Goal: Find specific page/section: Find specific page/section

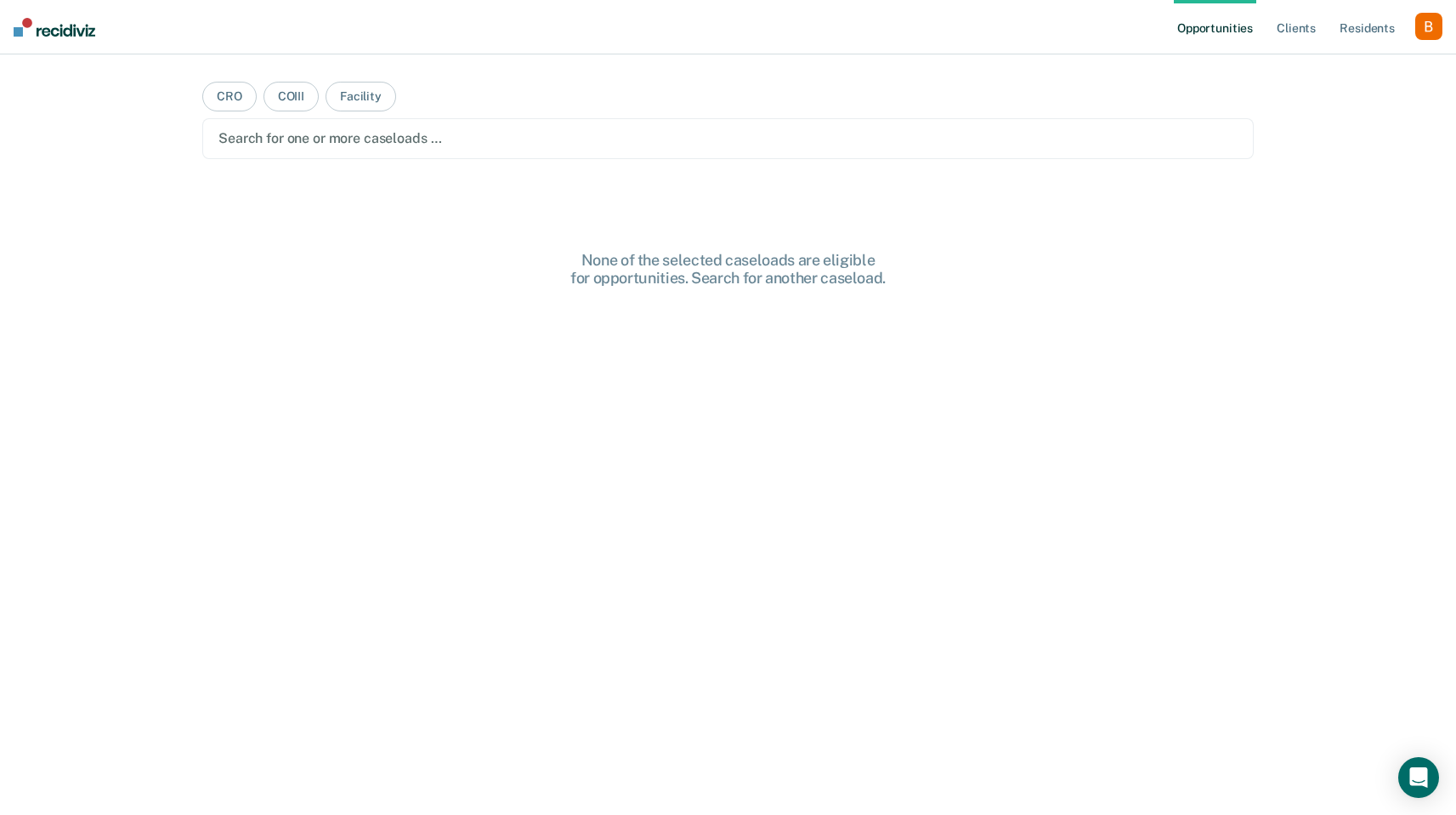
click at [1433, 30] on div "button" at bounding box center [1429, 26] width 27 height 27
click at [1373, 63] on link "Profile" at bounding box center [1360, 69] width 136 height 14
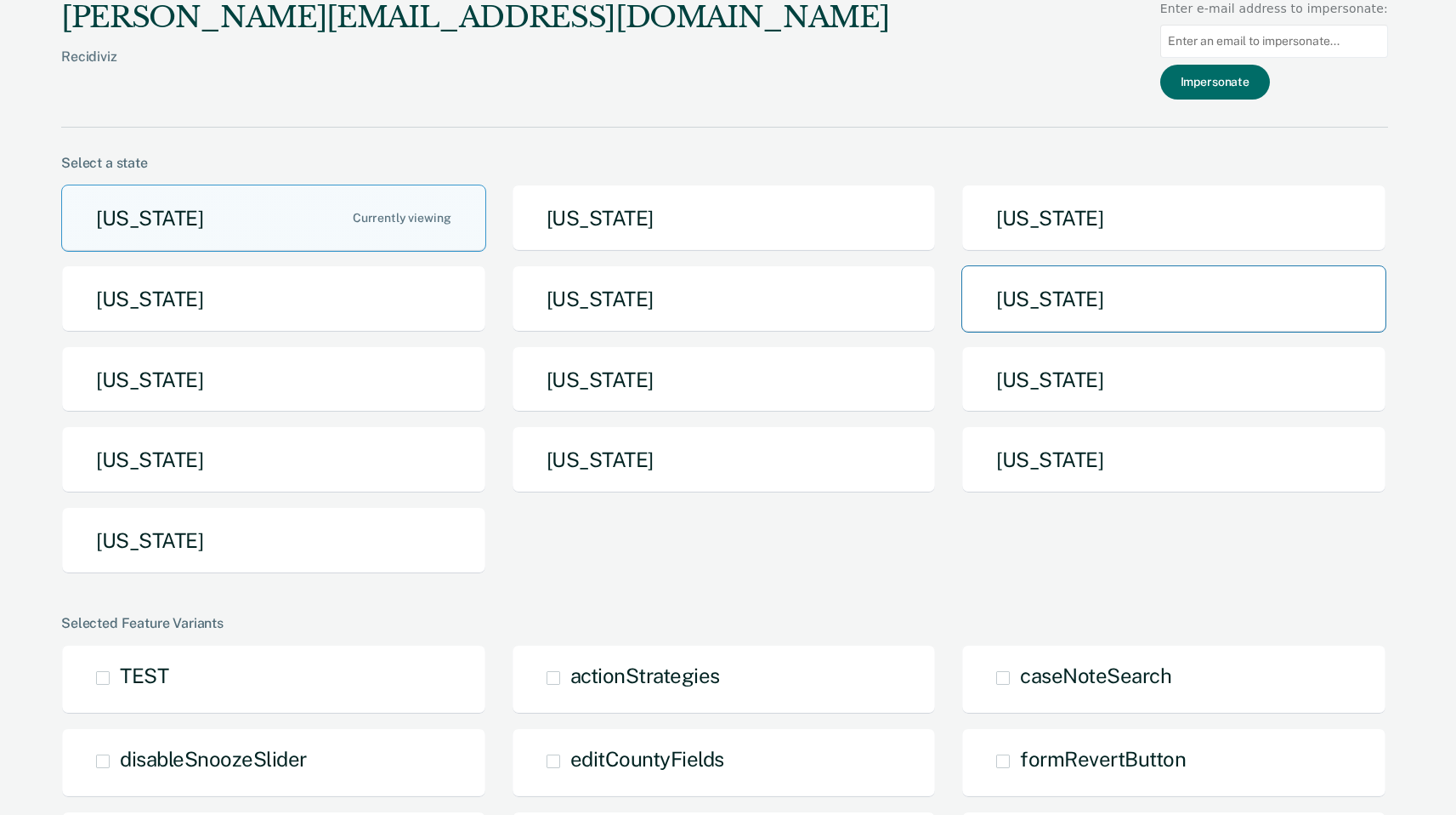
click at [1127, 284] on button "Michigan" at bounding box center [1174, 299] width 425 height 67
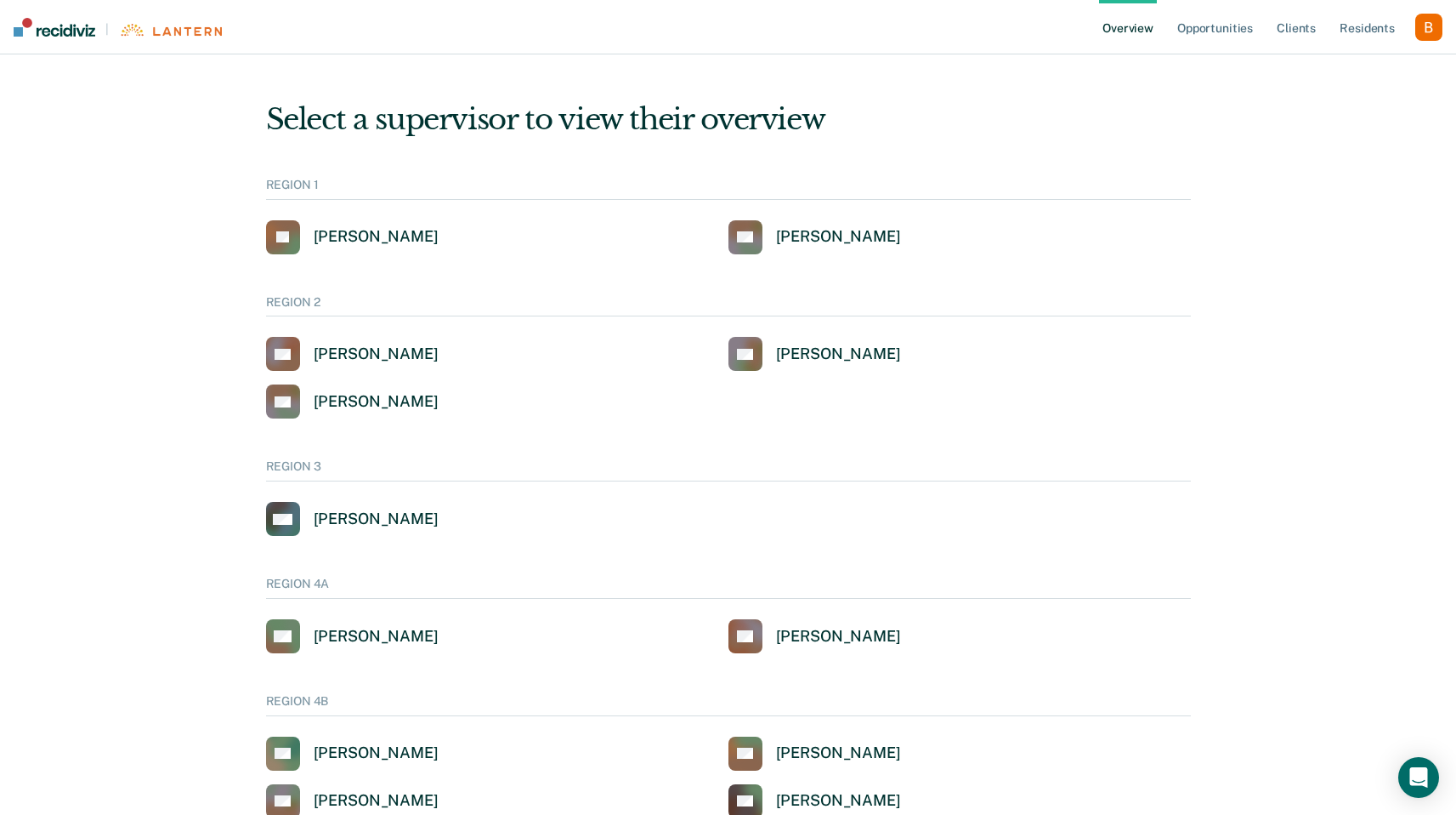
click at [1274, 17] on ul "Overview Opportunities Client s Resident s" at bounding box center [1257, 27] width 316 height 54
click at [1280, 25] on link "Client s" at bounding box center [1296, 27] width 45 height 54
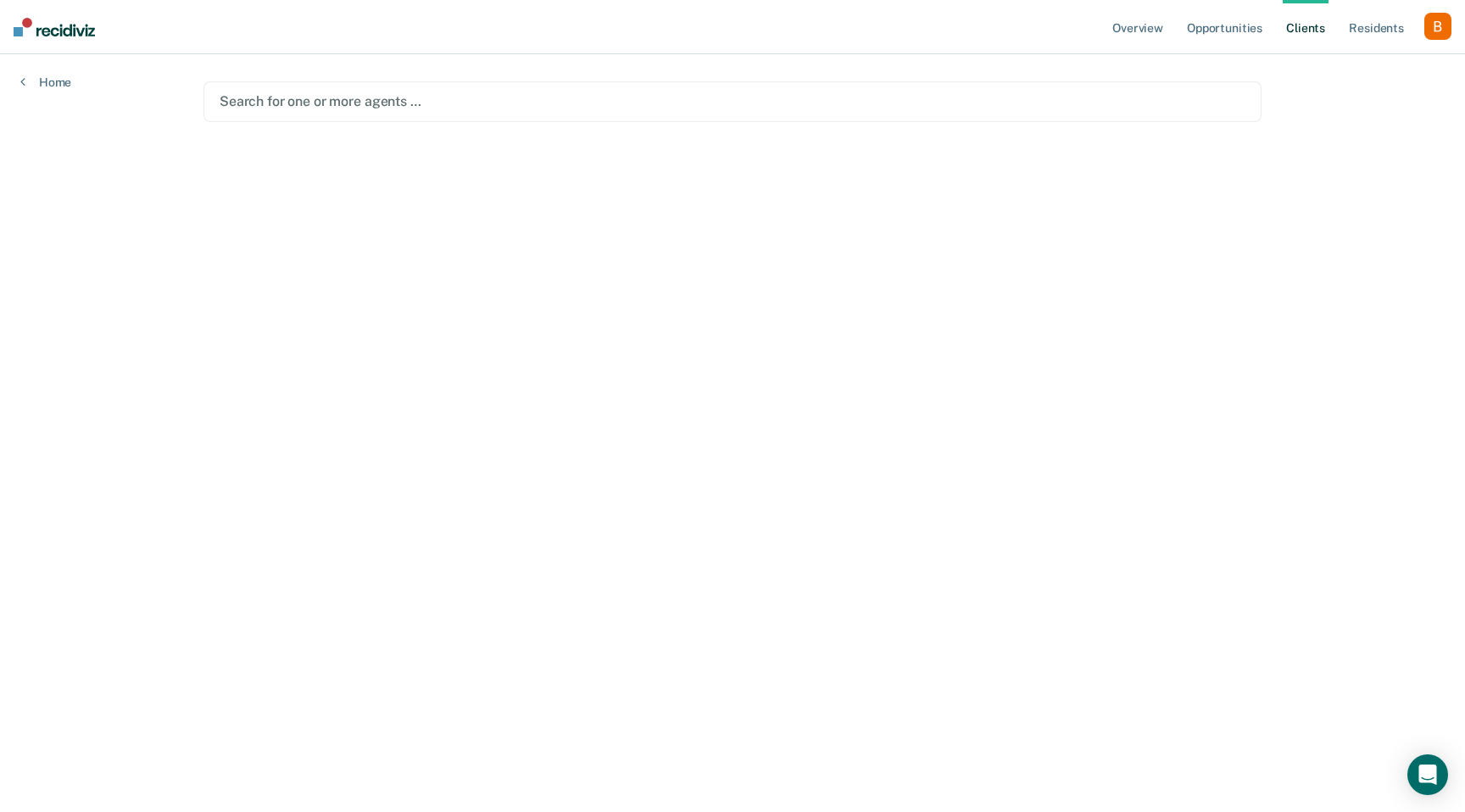
click at [552, 115] on div "Search for one or more agents …" at bounding box center [732, 101] width 1058 height 41
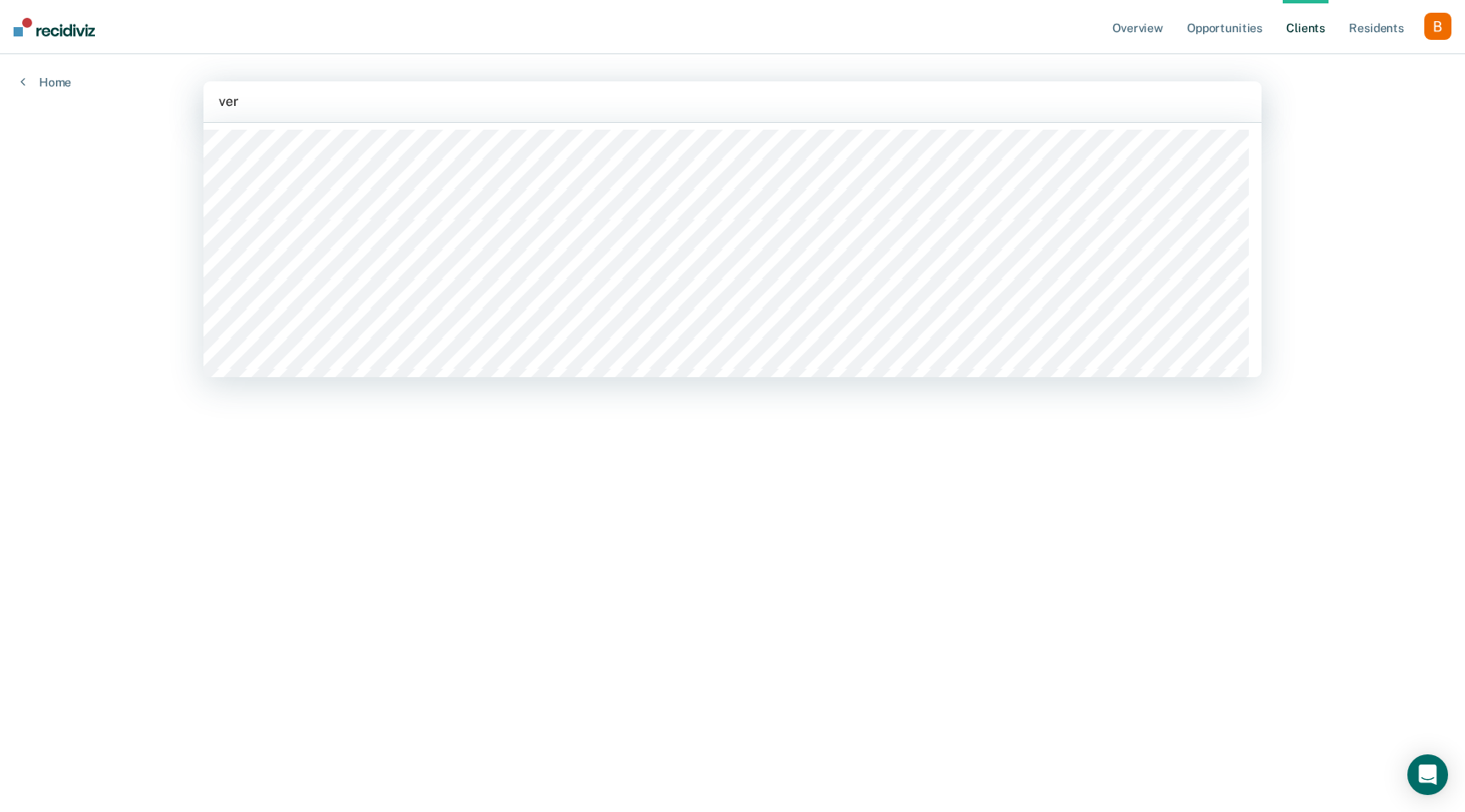
type input "vera"
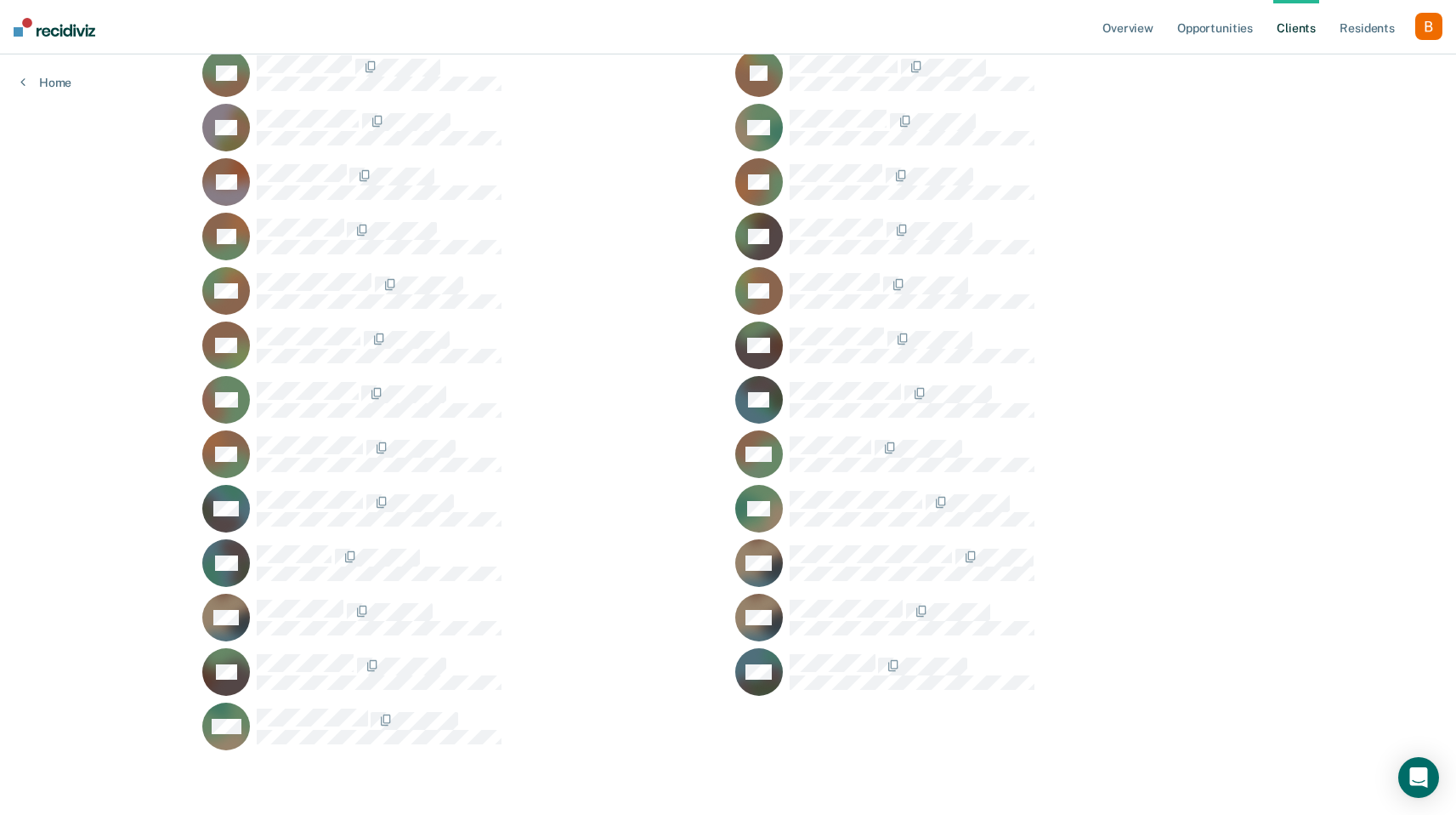
scroll to position [86, 0]
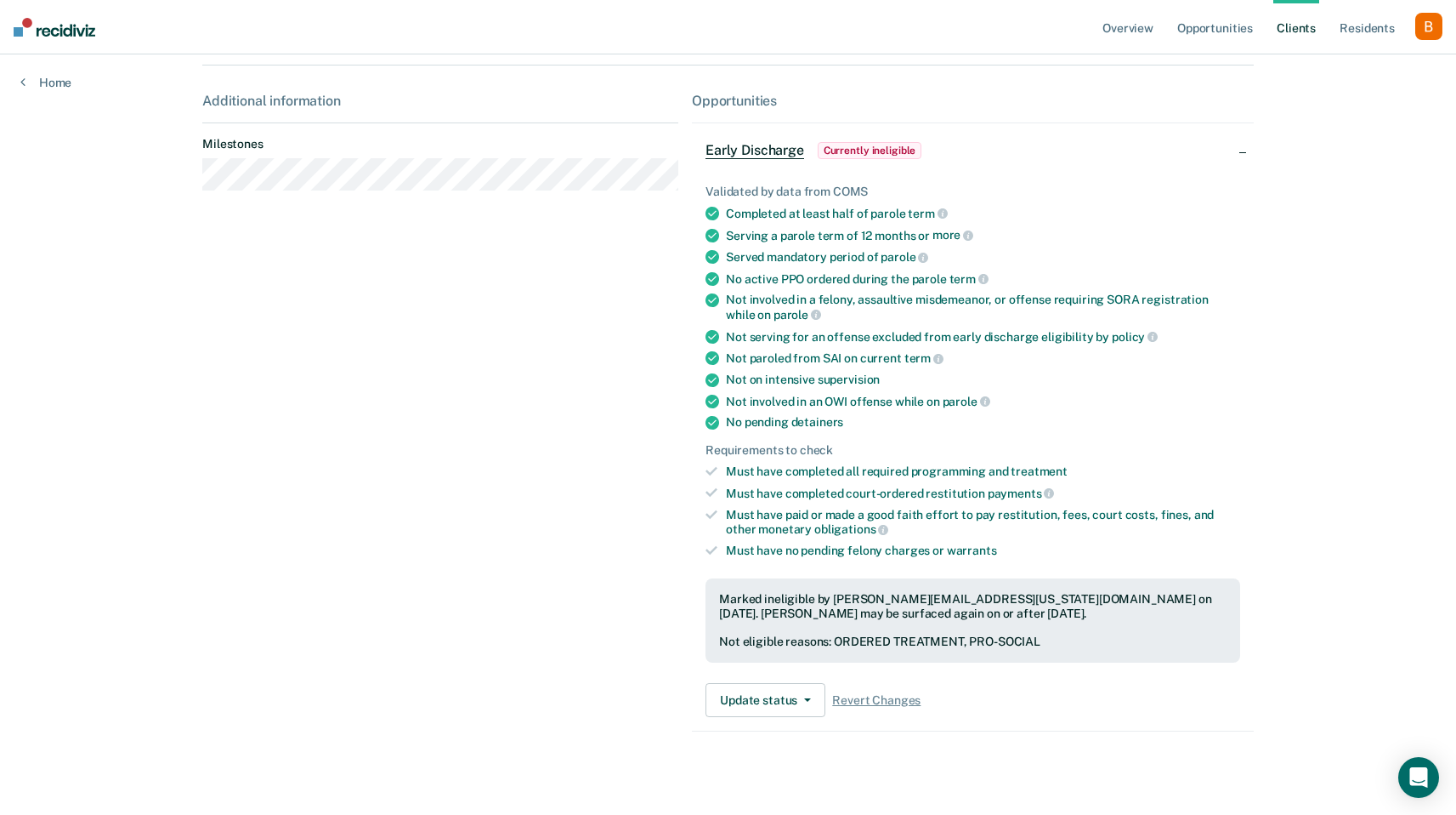
scroll to position [249, 0]
click at [1216, 25] on link "Opportunities" at bounding box center [1214, 27] width 82 height 54
